Goal: Find contact information: Find contact information

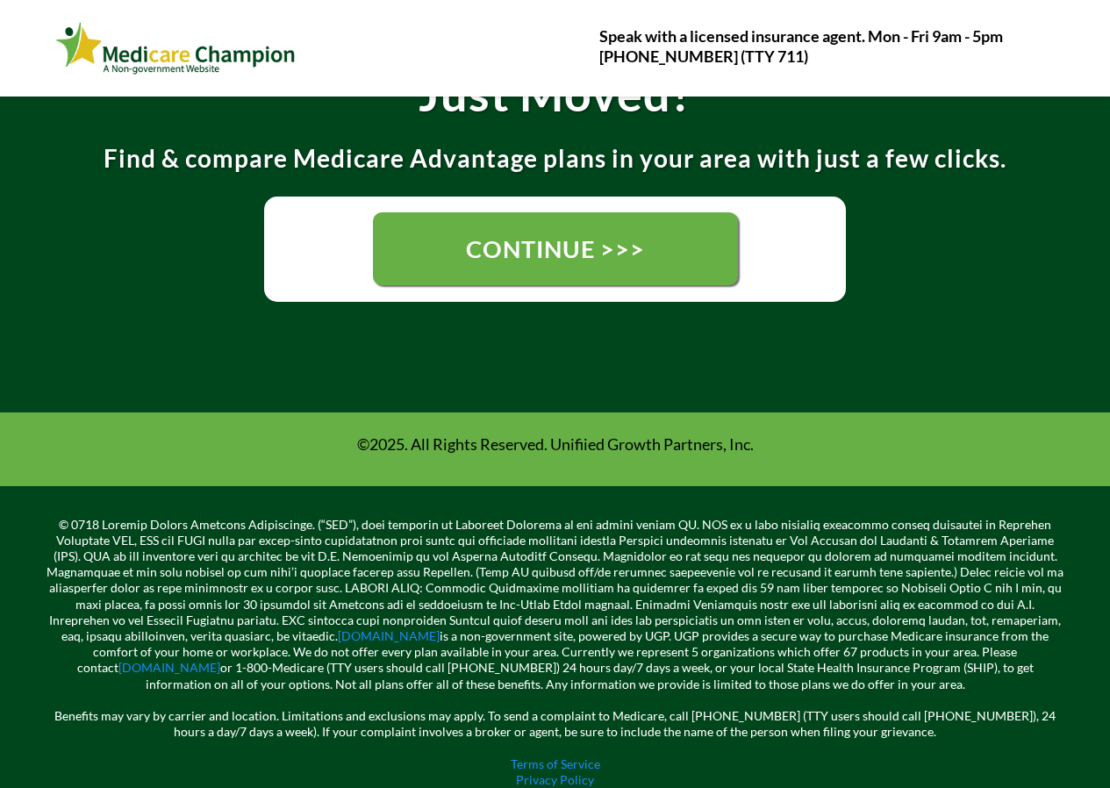
scroll to position [393, 0]
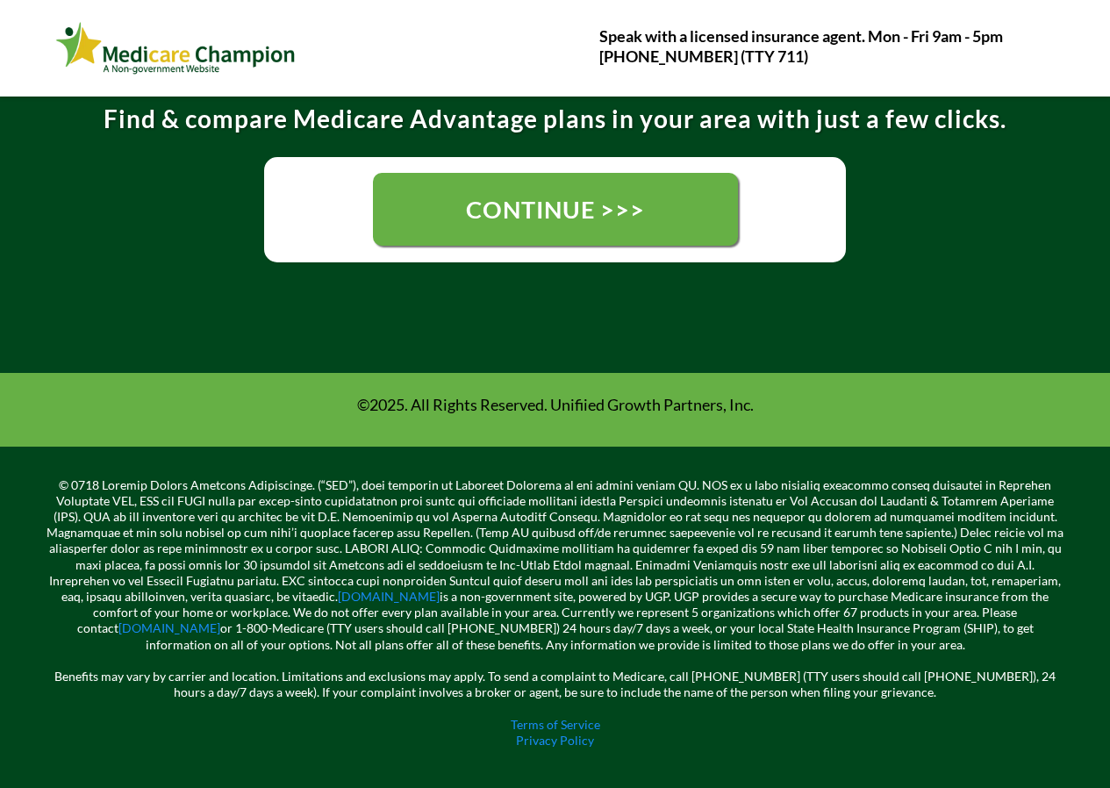
click at [455, 226] on link "CONTINUE >>>" at bounding box center [555, 209] width 365 height 73
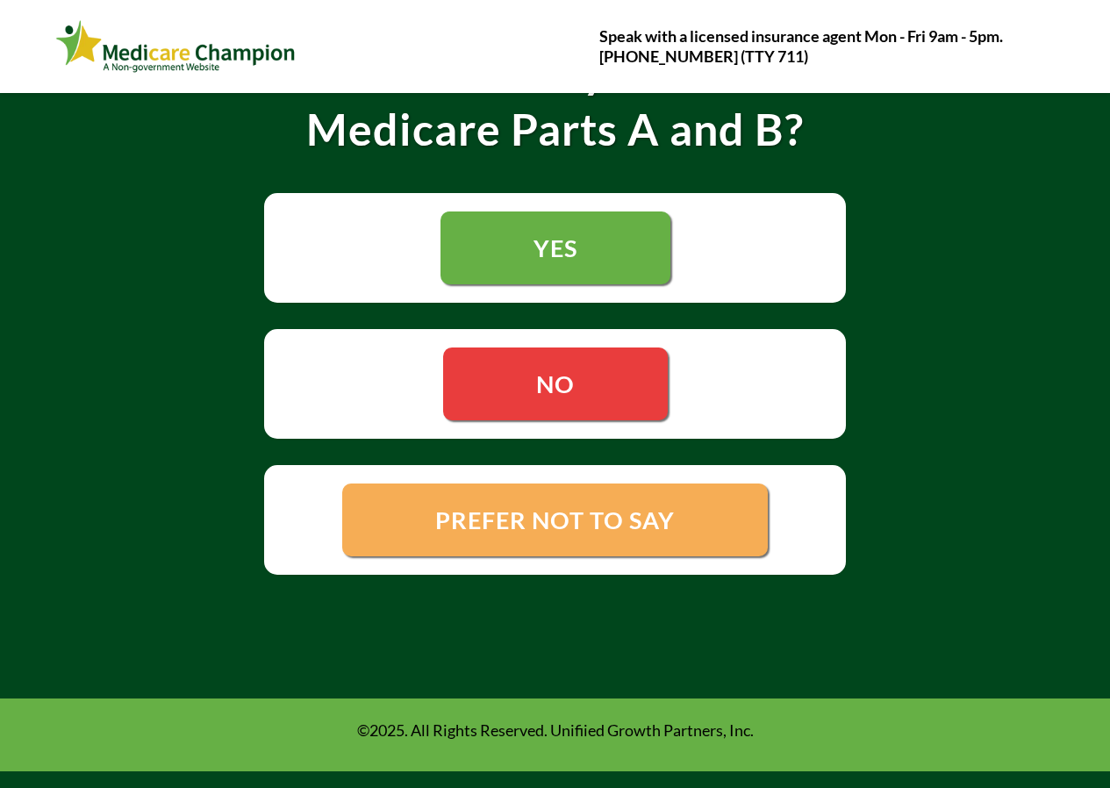
scroll to position [511, 0]
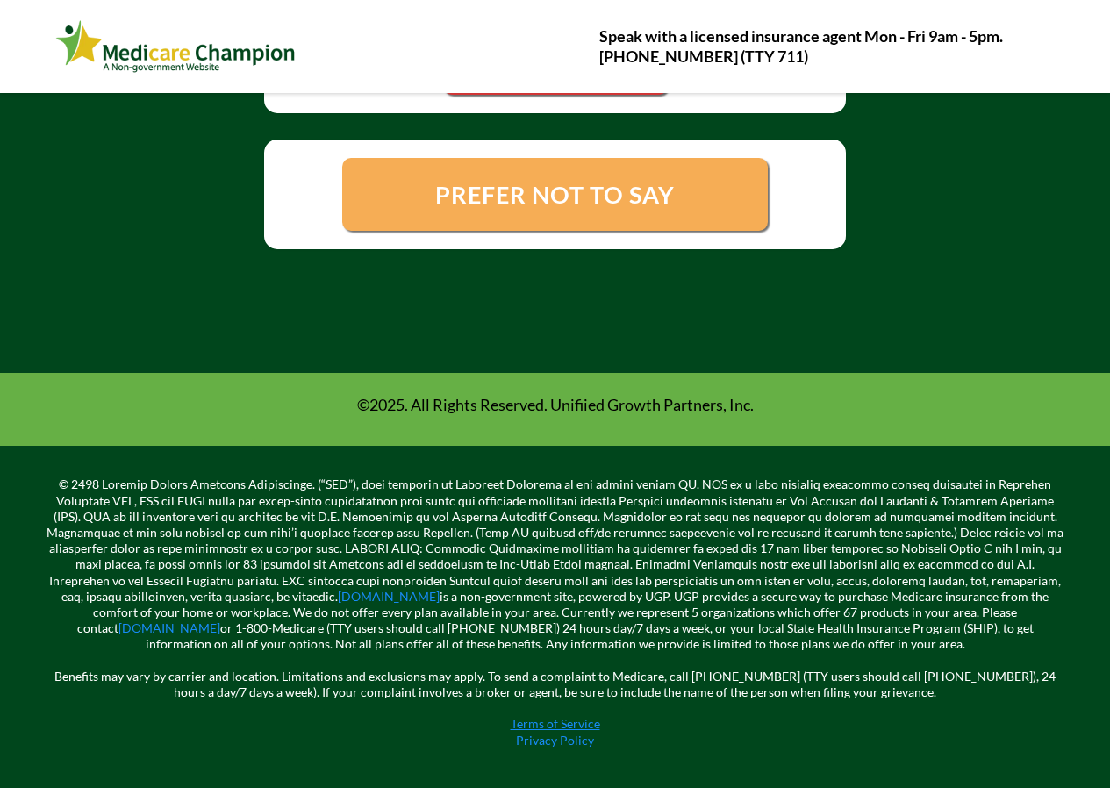
click at [586, 726] on link "Terms of Service" at bounding box center [556, 723] width 90 height 15
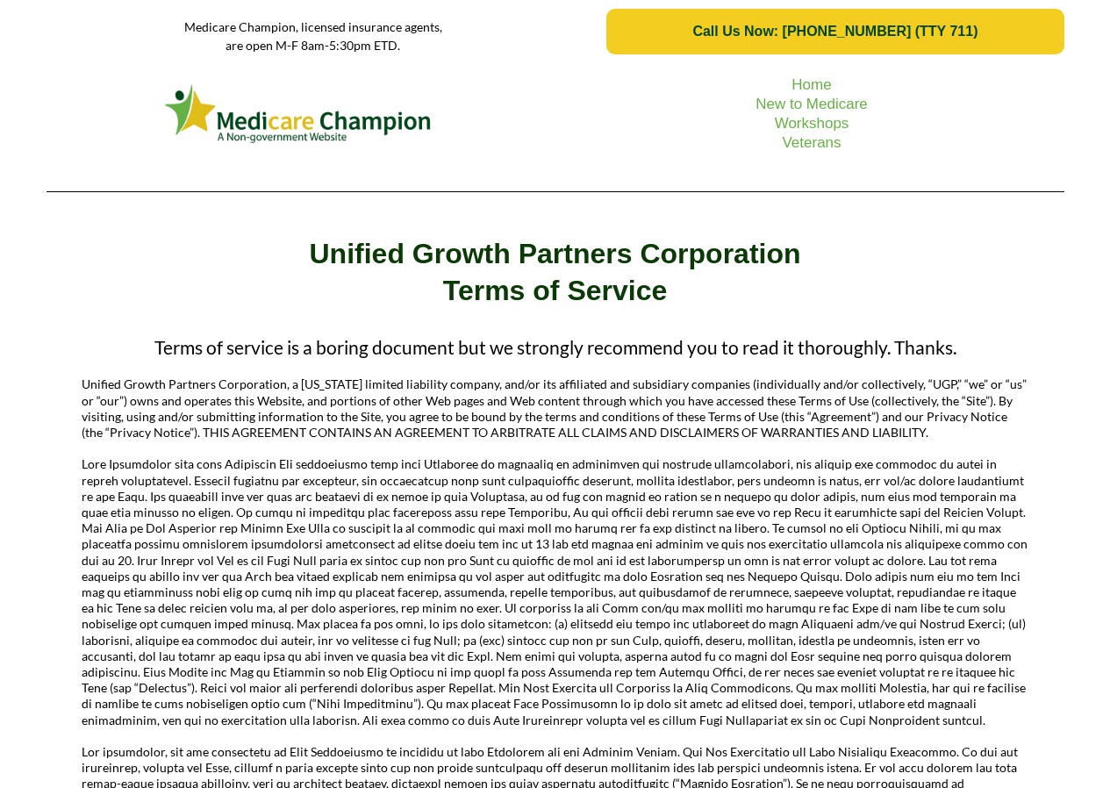
click at [675, 29] on span "Call Us Now: [PHONE_NUMBER] (TTY 711)" at bounding box center [835, 32] width 422 height 16
